Goal: Find specific page/section: Find specific page/section

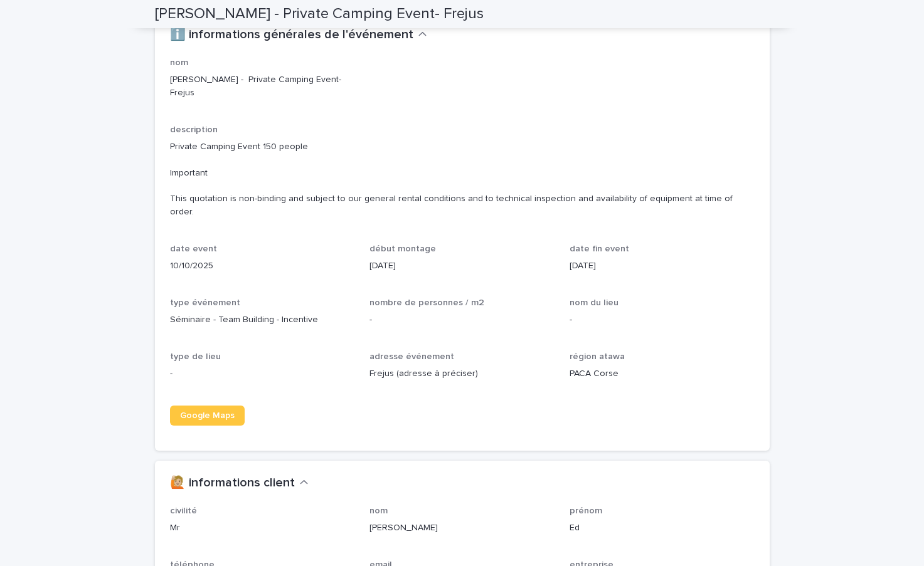
scroll to position [1337, 0]
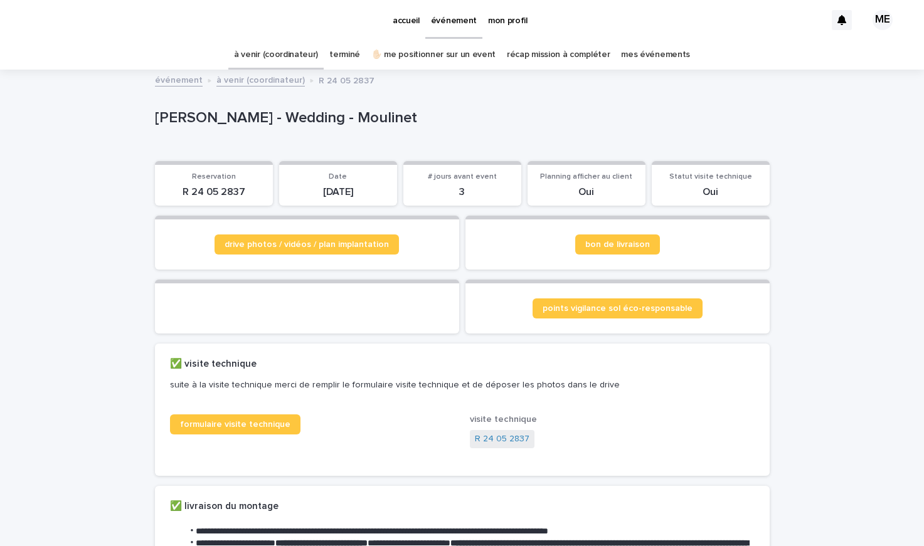
click at [448, 24] on p "événement" at bounding box center [454, 13] width 46 height 26
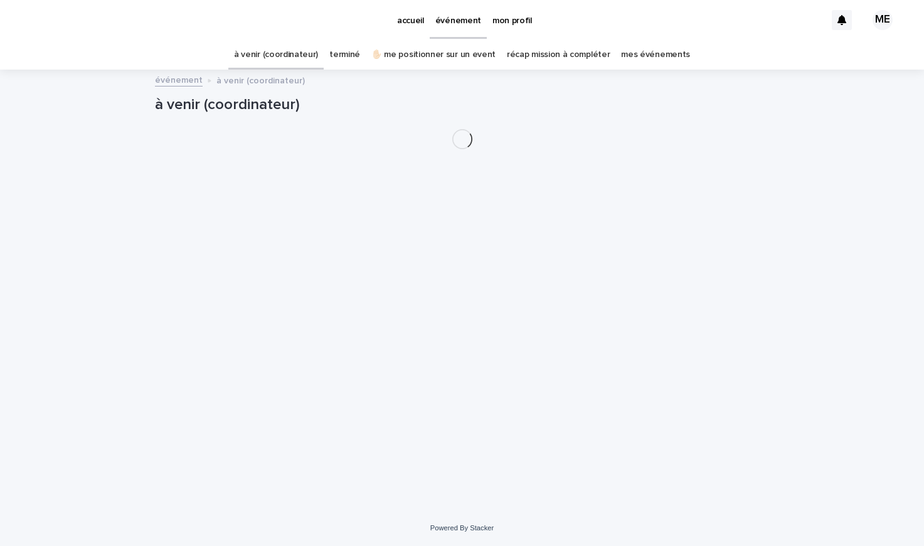
click at [636, 58] on link "mes événements" at bounding box center [655, 54] width 69 height 29
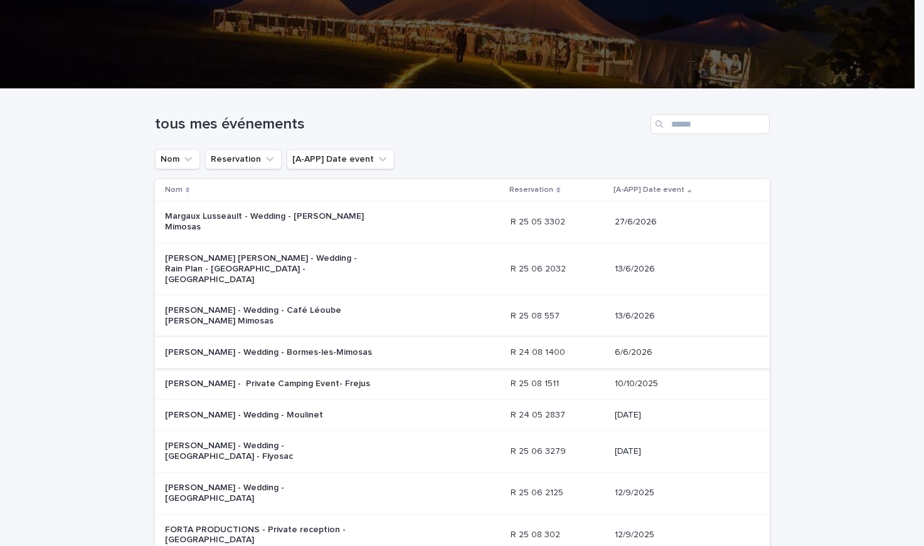
scroll to position [229, 0]
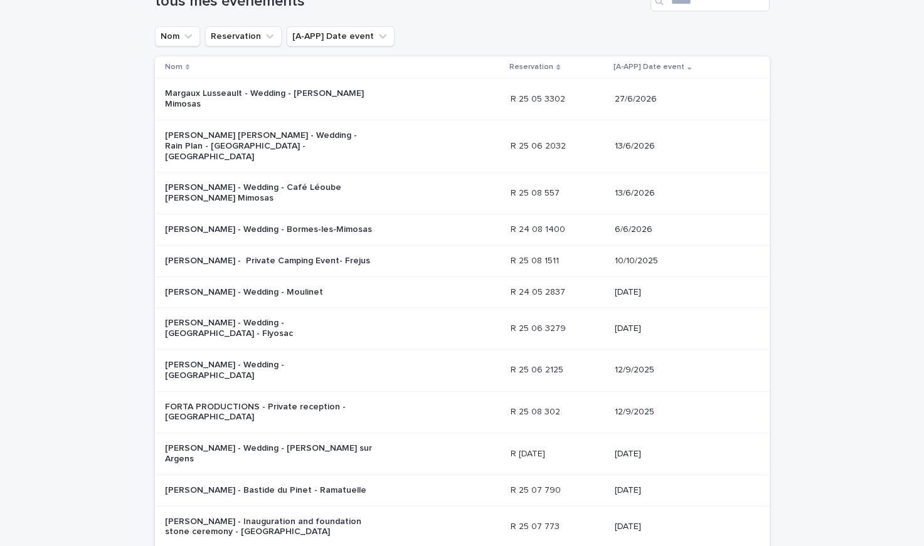
click at [338, 318] on p "[PERSON_NAME] - Wedding - [GEOGRAPHIC_DATA] - Flyosac" at bounding box center [269, 328] width 209 height 21
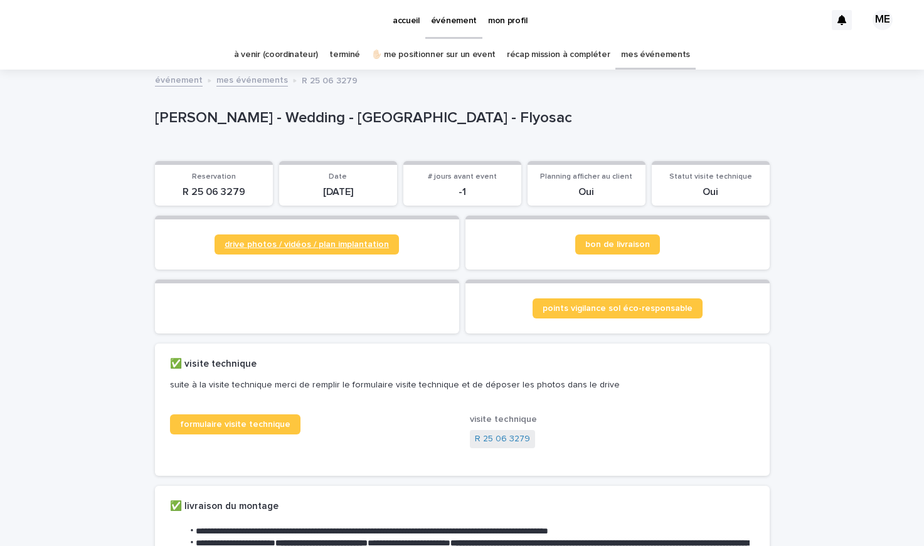
click at [329, 244] on span "drive photos / vidéos / plan implantation" at bounding box center [307, 244] width 164 height 9
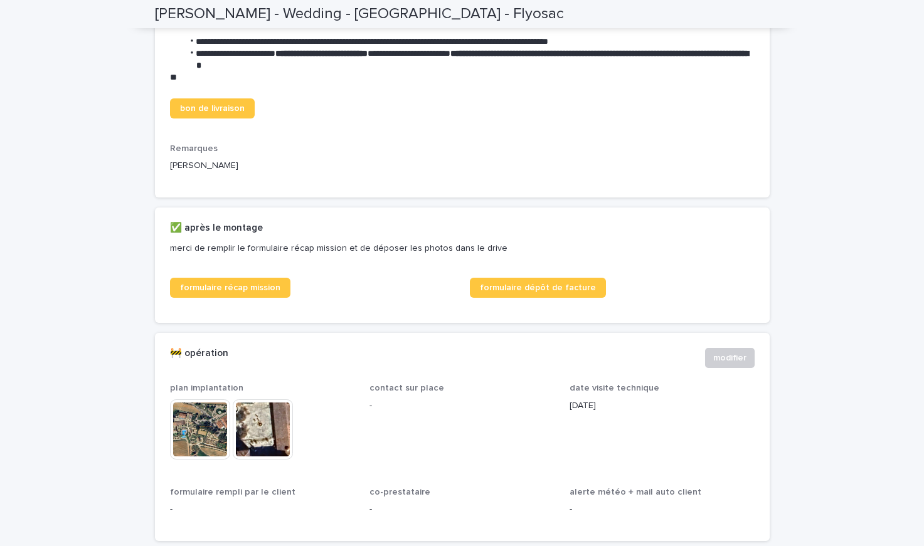
scroll to position [578, 0]
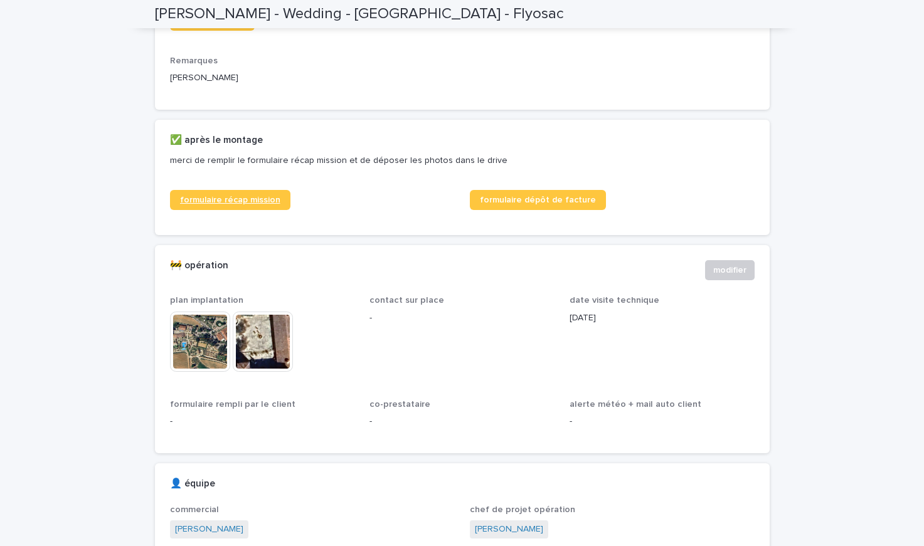
click at [221, 204] on span "formulaire récap mission" at bounding box center [230, 200] width 100 height 9
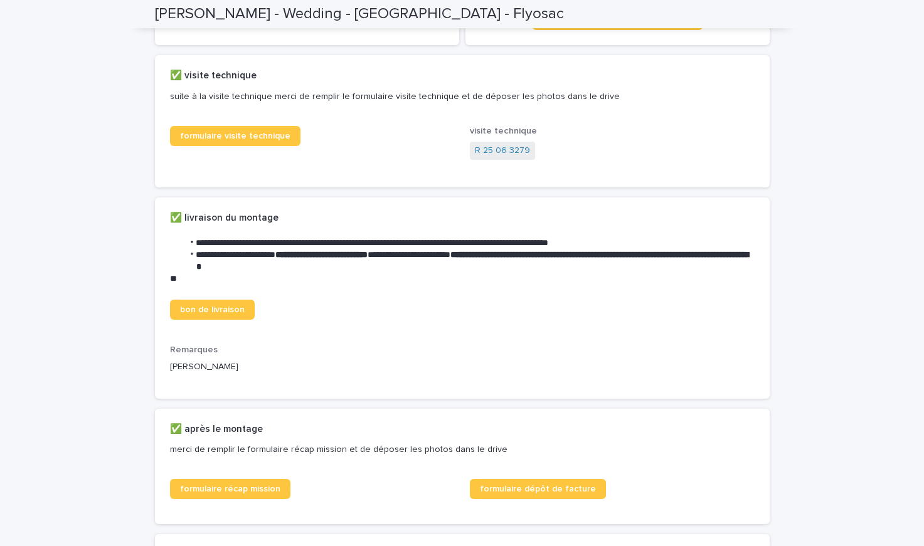
scroll to position [0, 0]
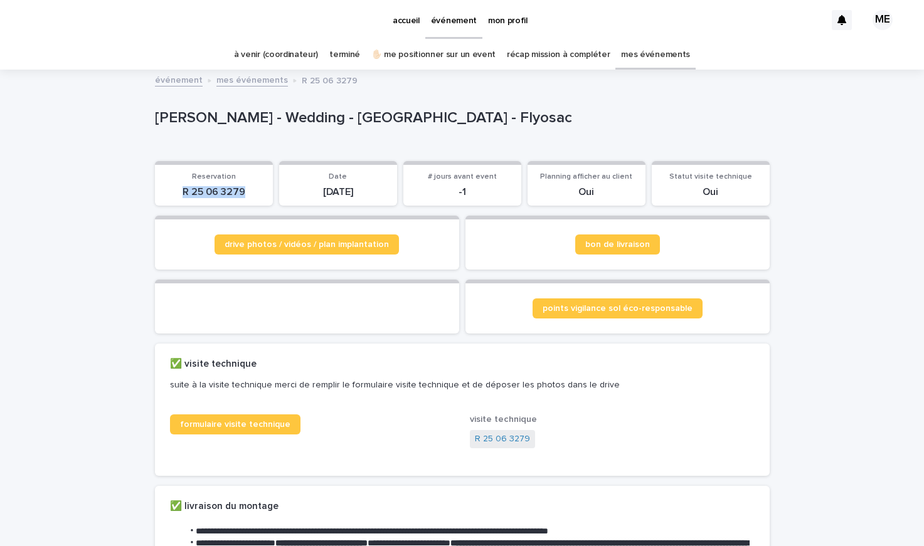
drag, startPoint x: 239, startPoint y: 192, endPoint x: 177, endPoint y: 192, distance: 62.1
click at [177, 192] on p "R 25 06 3279" at bounding box center [213, 192] width 103 height 12
copy p "R 25 06 3279"
